Goal: Transaction & Acquisition: Book appointment/travel/reservation

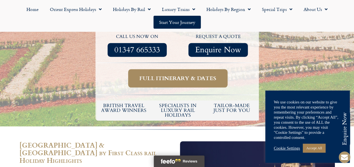
scroll to position [268, 0]
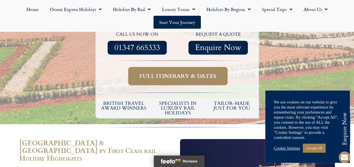
click at [165, 73] on span "Full itinerary & dates" at bounding box center [177, 76] width 77 height 7
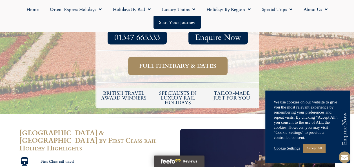
scroll to position [285, 0]
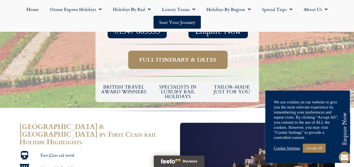
click at [165, 149] on link "Cookie Settings" at bounding box center [287, 148] width 26 height 5
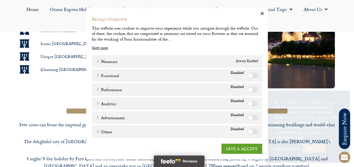
scroll to position [423, 0]
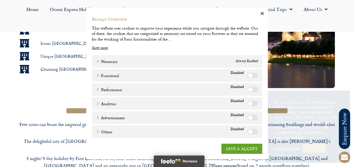
click at [165, 12] on icon "button" at bounding box center [261, 13] width 3 height 3
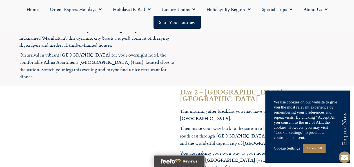
scroll to position [701, 0]
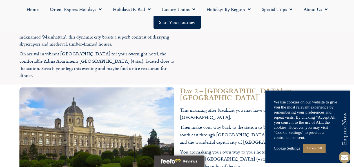
click at [165, 149] on link "Cookie Settings" at bounding box center [287, 148] width 26 height 5
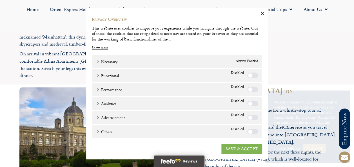
click at [165, 148] on link "SAVE & ACCEPT" at bounding box center [241, 149] width 41 height 10
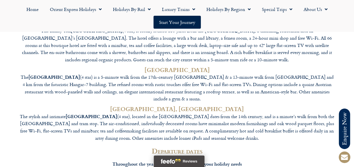
scroll to position [1596, 0]
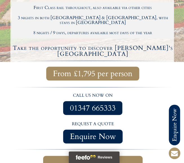
scroll to position [255, 0]
